Goal: Task Accomplishment & Management: Use online tool/utility

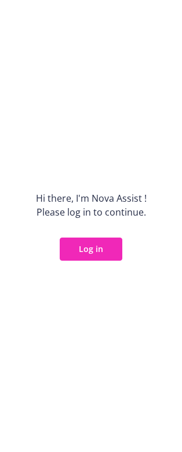
click at [101, 250] on button "Log in" at bounding box center [91, 249] width 62 height 23
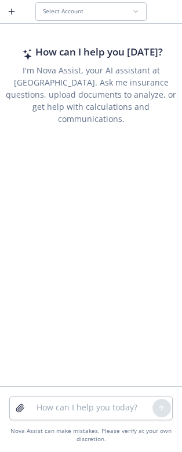
click at [137, 11] on icon at bounding box center [135, 12] width 3 height 2
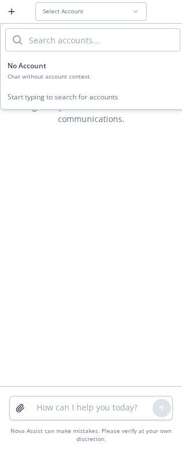
click at [137, 11] on icon at bounding box center [135, 12] width 3 height 2
